Goal: Transaction & Acquisition: Purchase product/service

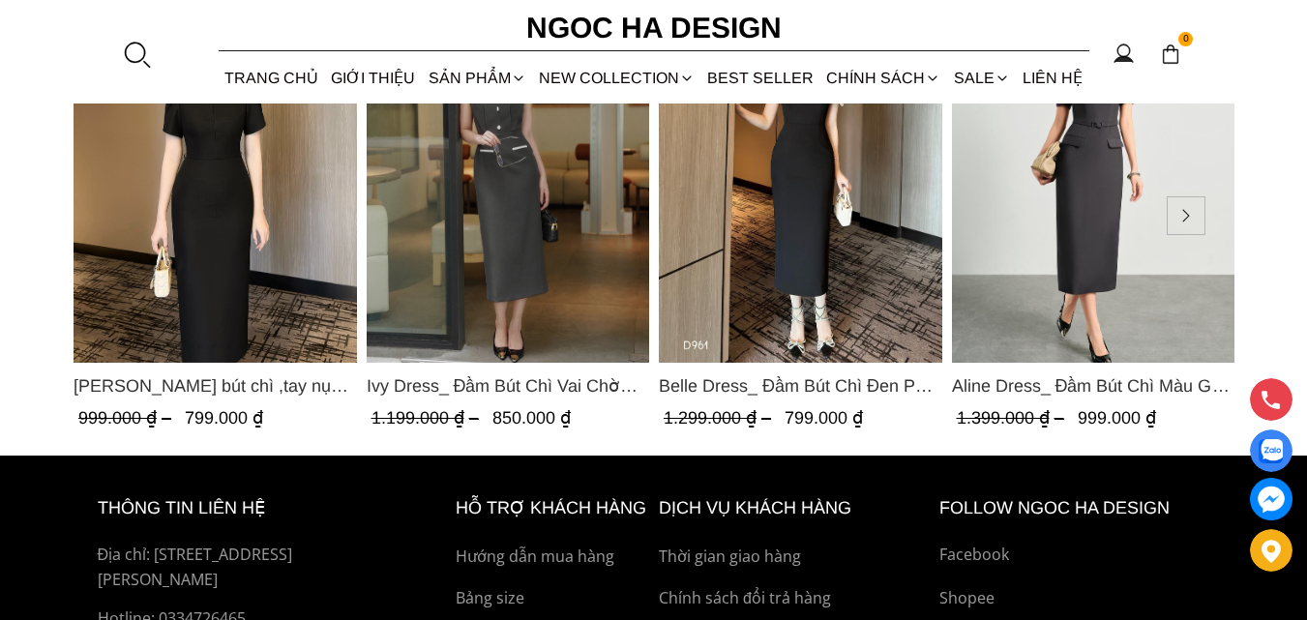
scroll to position [2710, 0]
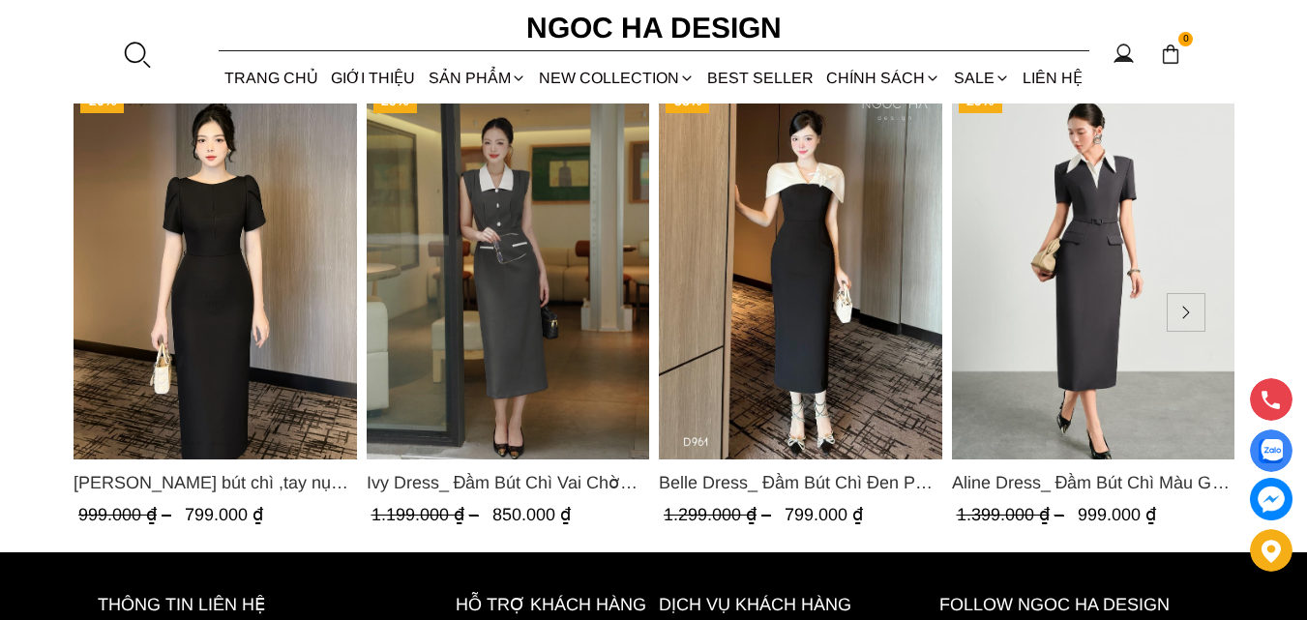
click at [591, 365] on img "Product image - Ivy Dress_ Đầm Bút Chì Vai Chờm Màu Ghi Mix Cổ Trắng D1005" at bounding box center [508, 270] width 284 height 377
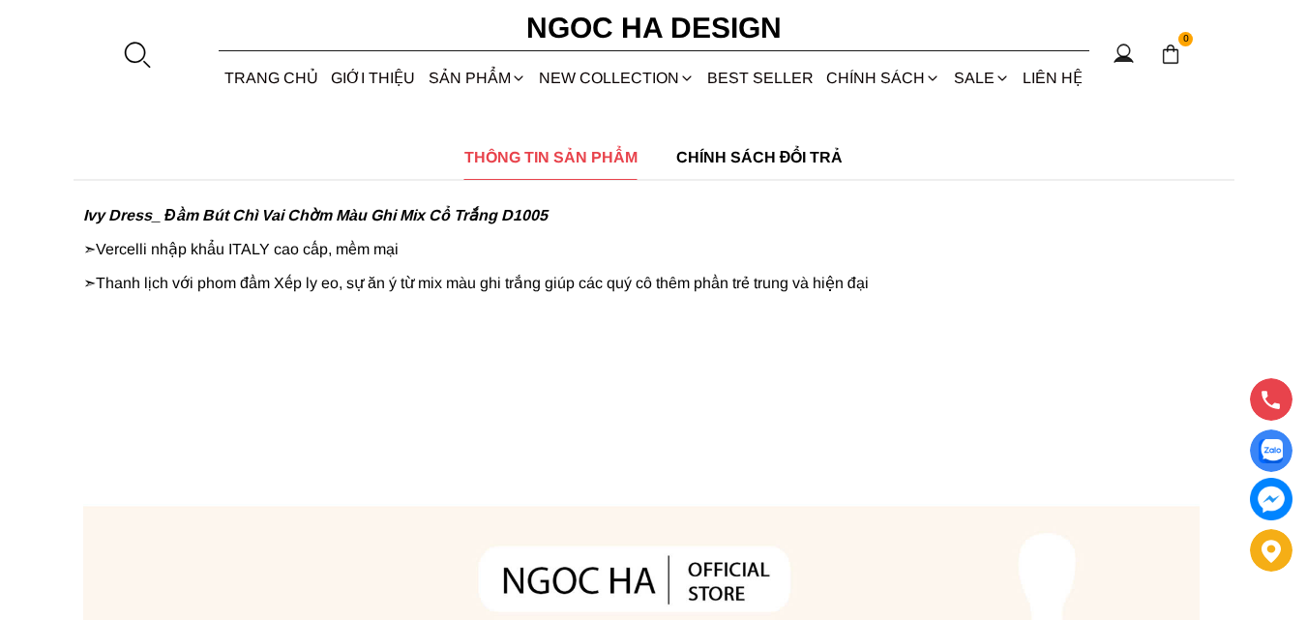
scroll to position [581, 0]
